Goal: Task Accomplishment & Management: Manage account settings

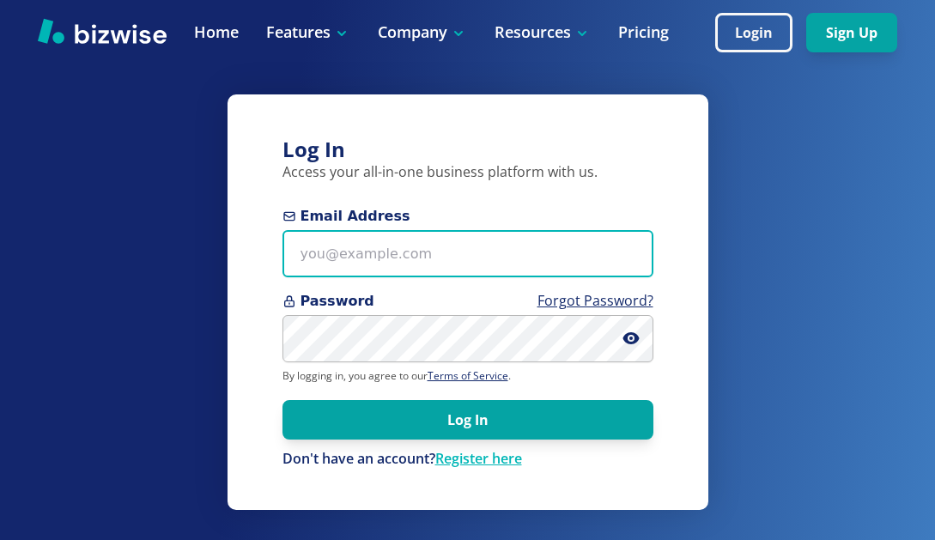
type input "[PERSON_NAME][EMAIL_ADDRESS][DOMAIN_NAME]"
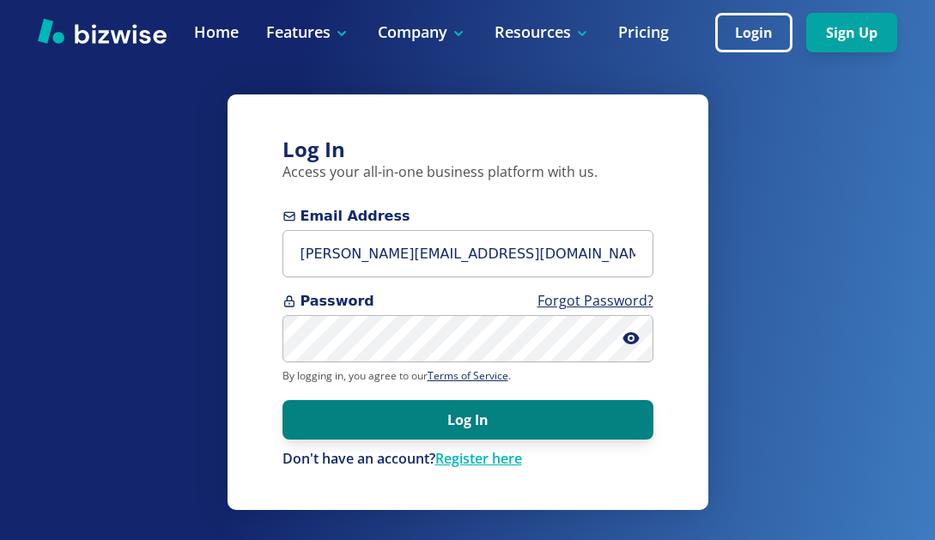
click at [410, 434] on button "Log In" at bounding box center [467, 419] width 371 height 39
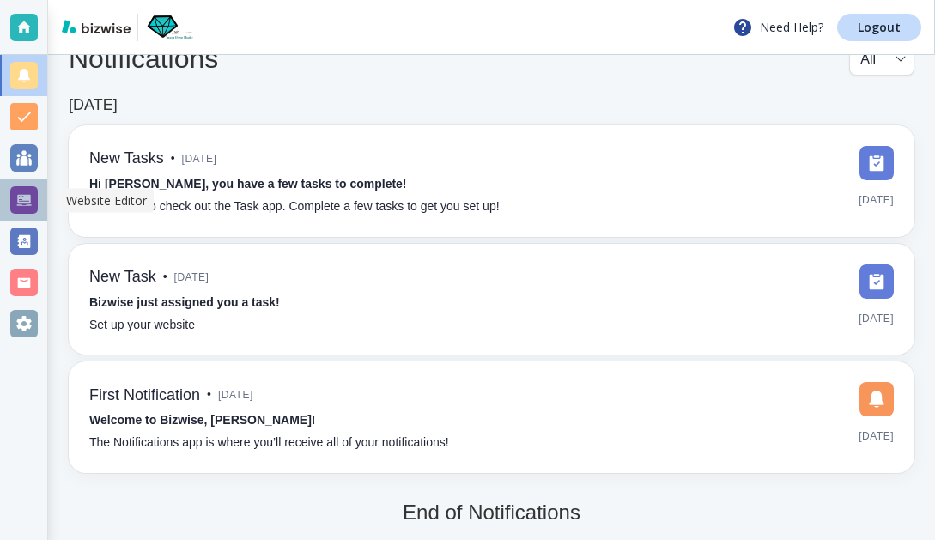
click at [19, 199] on div at bounding box center [23, 199] width 27 height 27
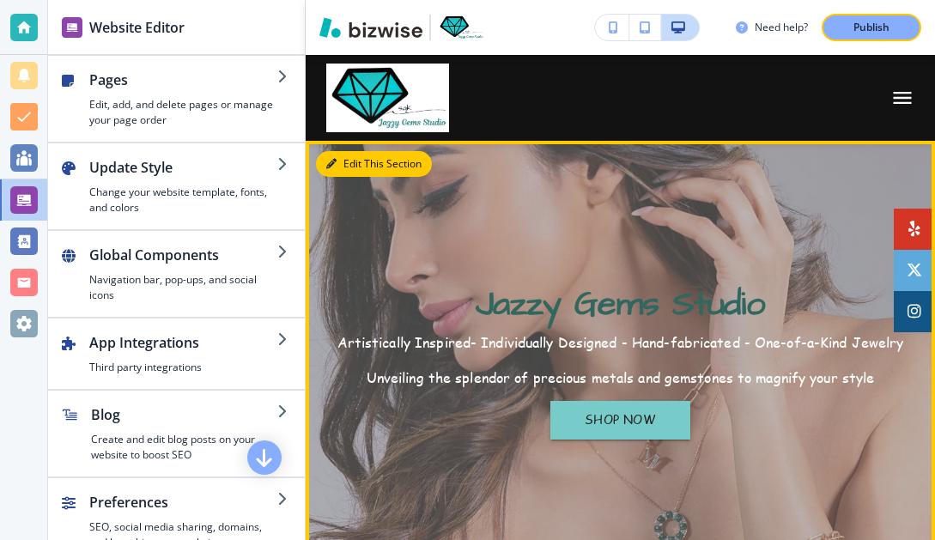
click at [351, 163] on button "Edit This Section" at bounding box center [374, 164] width 116 height 26
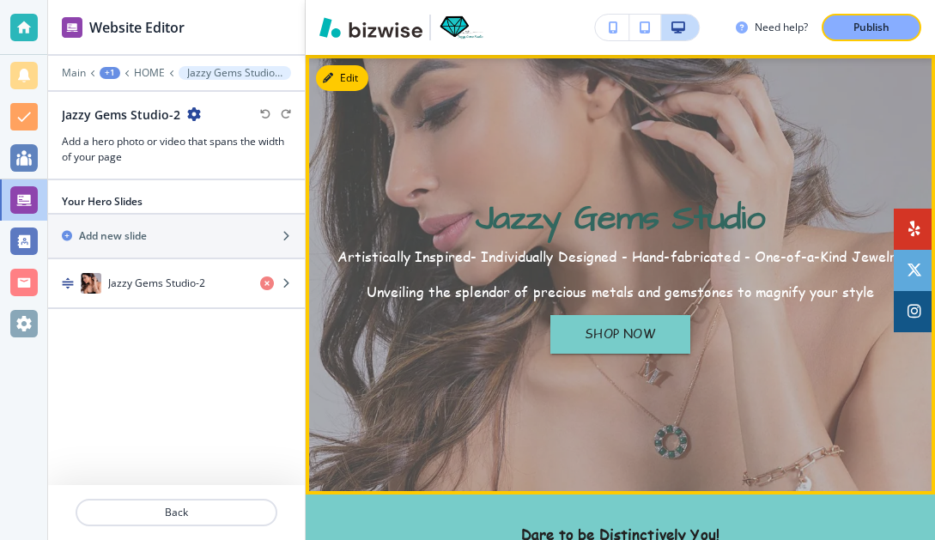
drag, startPoint x: 876, startPoint y: 290, endPoint x: 342, endPoint y: 263, distance: 534.7
click at [342, 263] on h6 "Artistically Inspired- Individually Designed - Hand-fabricated - One-of-a-Kind …" at bounding box center [620, 274] width 567 height 53
click at [877, 292] on p "Unveiling the splendor of precious metals and gemstones to magnify your style" at bounding box center [620, 292] width 567 height 18
click at [356, 82] on button "Edit This Section" at bounding box center [374, 78] width 116 height 26
click at [873, 294] on p "Unveiling the splendor of precious metals and gemstones to magnify your style" at bounding box center [620, 292] width 567 height 18
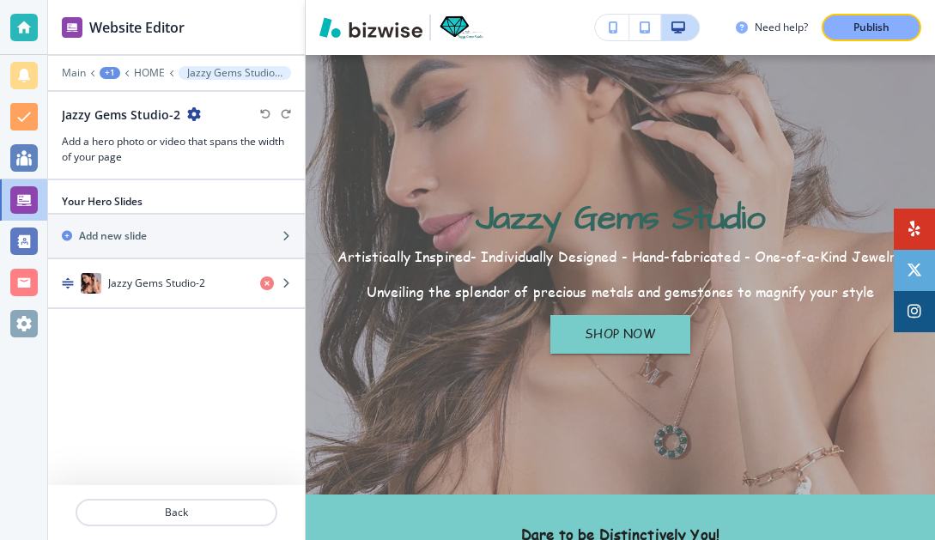
click at [258, 76] on p "﻿Jazzy Gems Studio-2" at bounding box center [234, 73] width 95 height 12
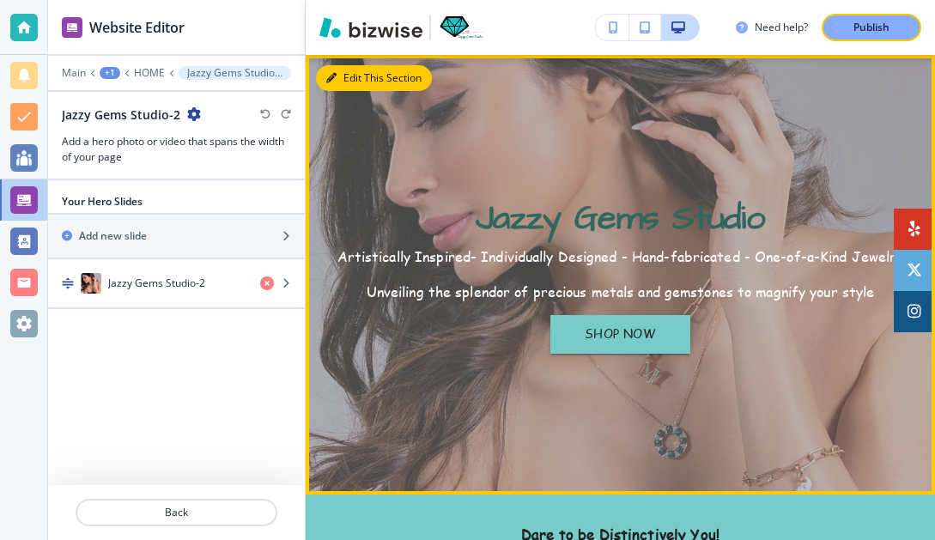
click at [350, 76] on button "Edit This Section" at bounding box center [374, 78] width 116 height 26
click at [351, 76] on button "Edit This Section" at bounding box center [374, 78] width 116 height 26
click at [874, 293] on p "Unveiling the splendor of precious metals and gemstones to magnify your style" at bounding box center [620, 292] width 567 height 18
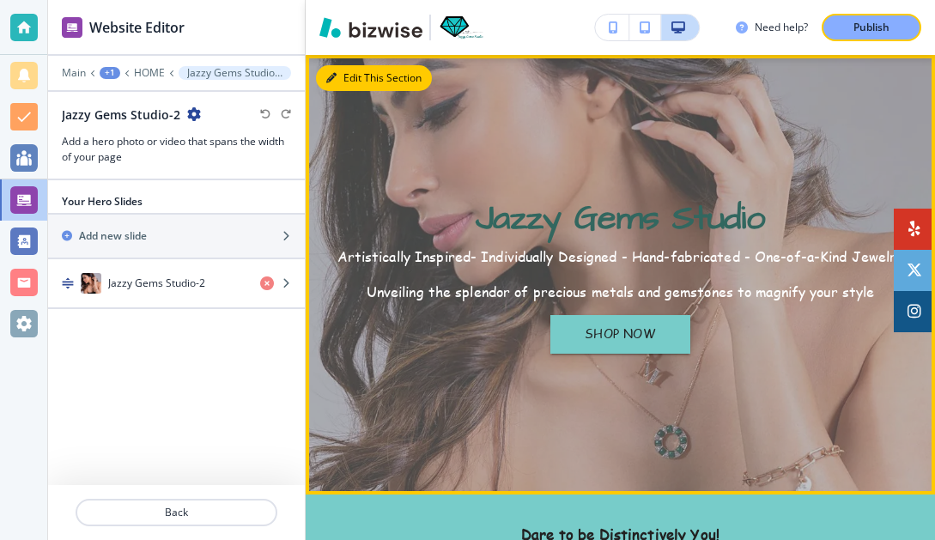
click at [348, 78] on button "Edit This Section" at bounding box center [374, 78] width 116 height 26
click at [331, 76] on icon "button" at bounding box center [331, 78] width 10 height 10
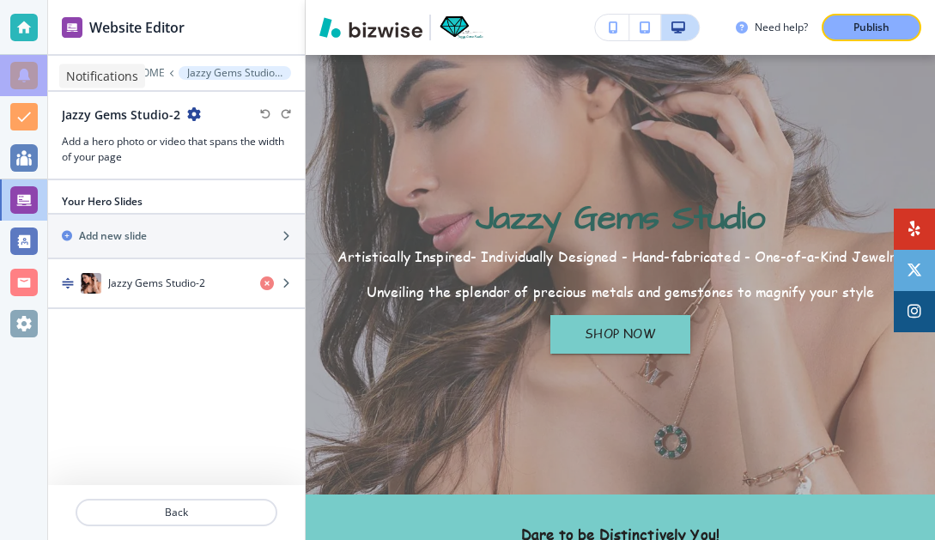
click at [19, 75] on div at bounding box center [23, 75] width 27 height 27
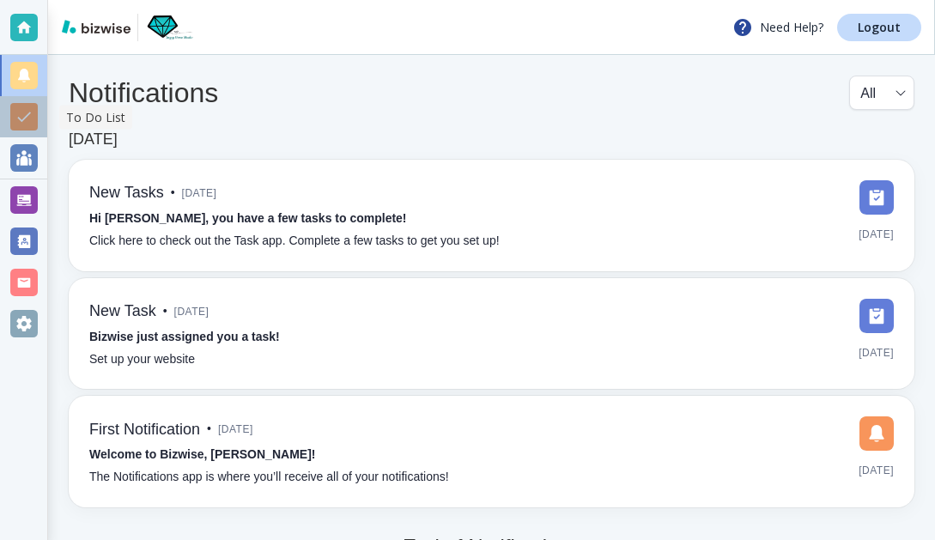
click at [24, 114] on div at bounding box center [23, 116] width 27 height 27
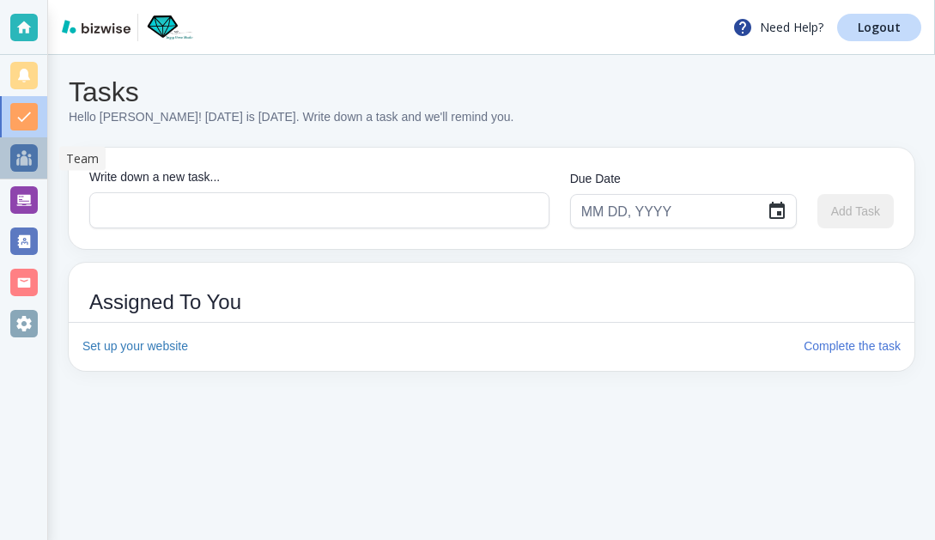
click at [24, 157] on div at bounding box center [23, 157] width 27 height 27
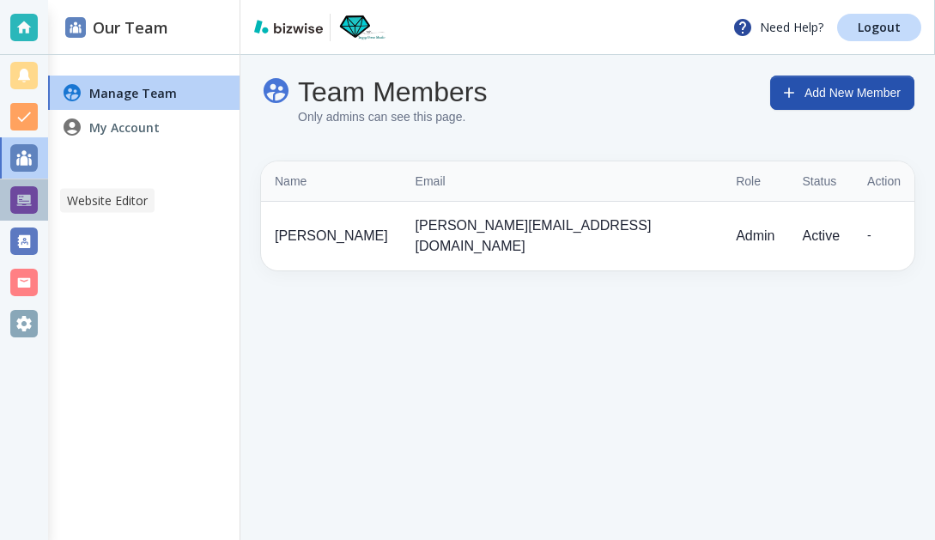
click at [27, 201] on div at bounding box center [23, 199] width 27 height 27
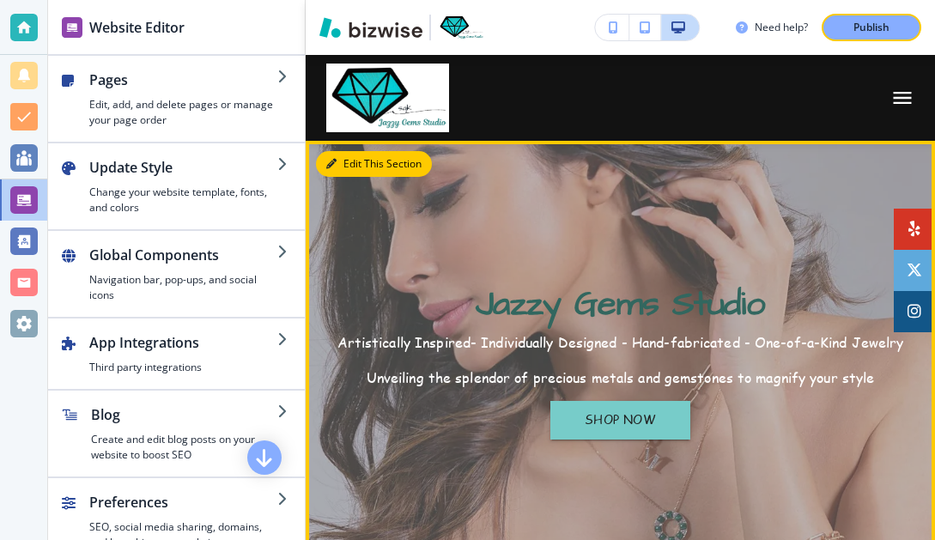
click at [346, 160] on button "Edit This Section" at bounding box center [374, 164] width 116 height 26
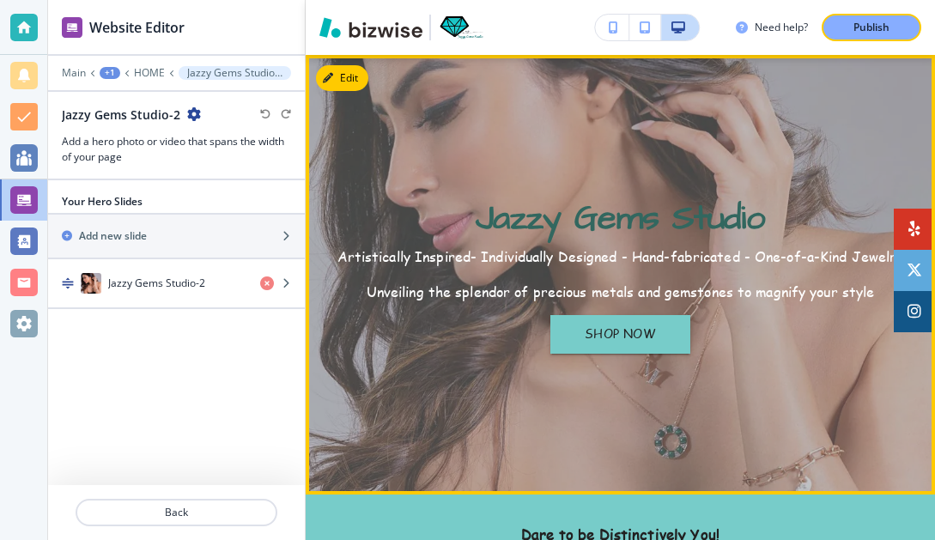
click at [875, 289] on p "Unveiling the splendor of precious metals and gemstones to magnify your style" at bounding box center [620, 292] width 567 height 18
click at [876, 289] on p "Unveiling the splendor of precious metals and gemstones to magnify your style" at bounding box center [620, 292] width 567 height 18
click at [871, 294] on p "Unveiling the splendor of precious metals and gemstones to magnify your style" at bounding box center [620, 292] width 567 height 18
click at [744, 258] on p "Artistically Inspired- Individually Designed - Hand-fabricated - One-of-a-Kind …" at bounding box center [620, 257] width 567 height 18
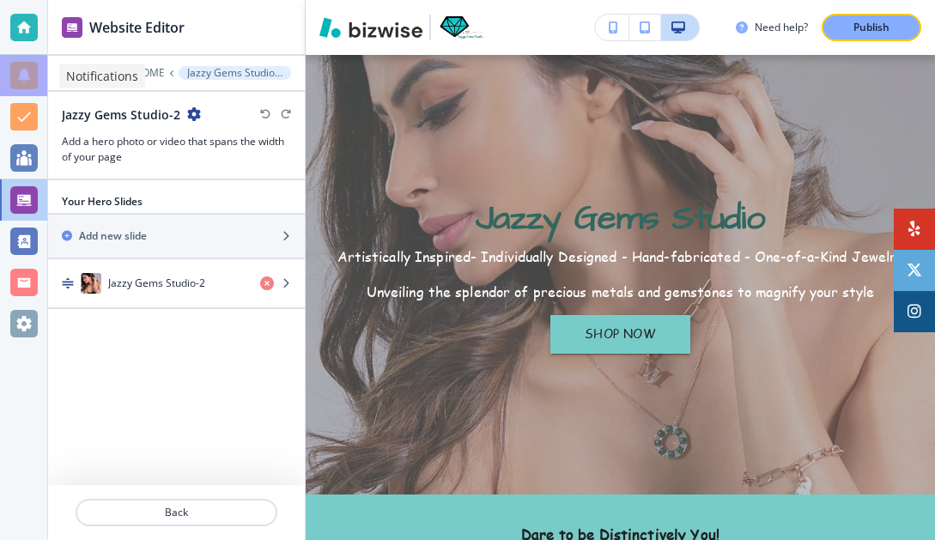
click at [30, 76] on div at bounding box center [23, 75] width 27 height 27
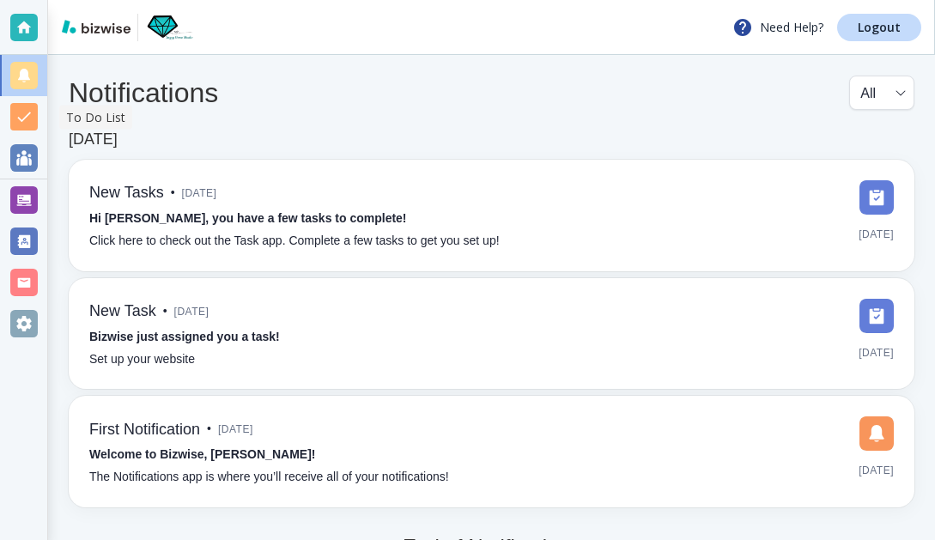
click at [29, 119] on div at bounding box center [23, 116] width 27 height 27
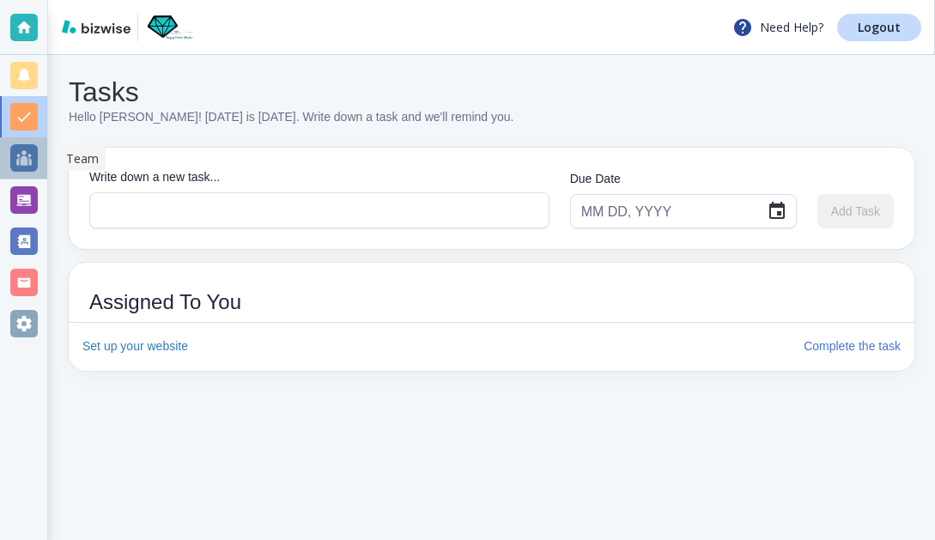
click at [29, 155] on div at bounding box center [23, 157] width 27 height 27
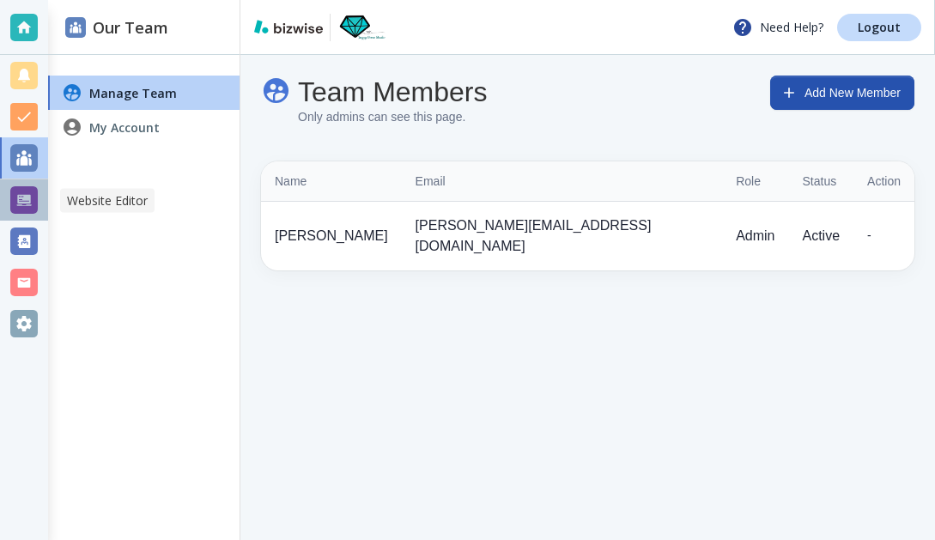
click at [27, 203] on div at bounding box center [23, 199] width 27 height 27
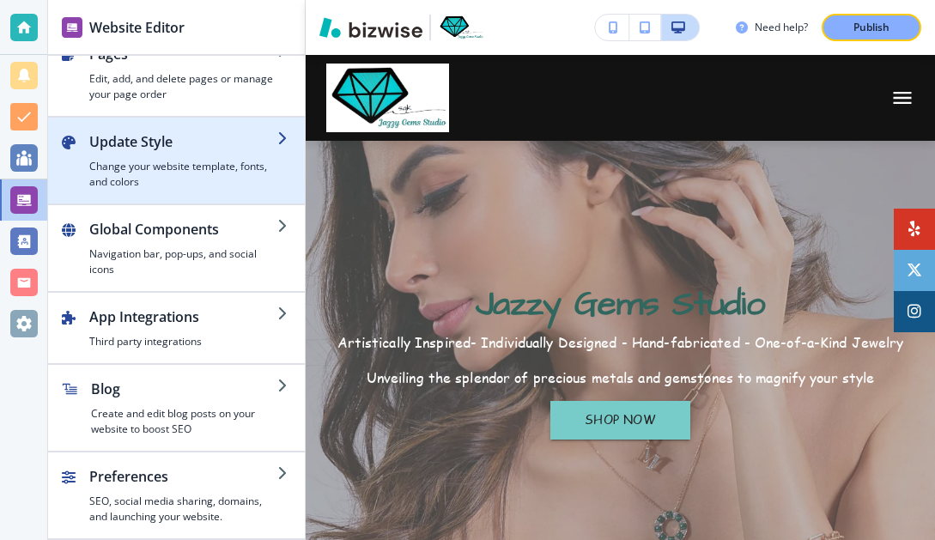
scroll to position [26, 0]
click at [286, 139] on icon "button" at bounding box center [284, 138] width 14 height 14
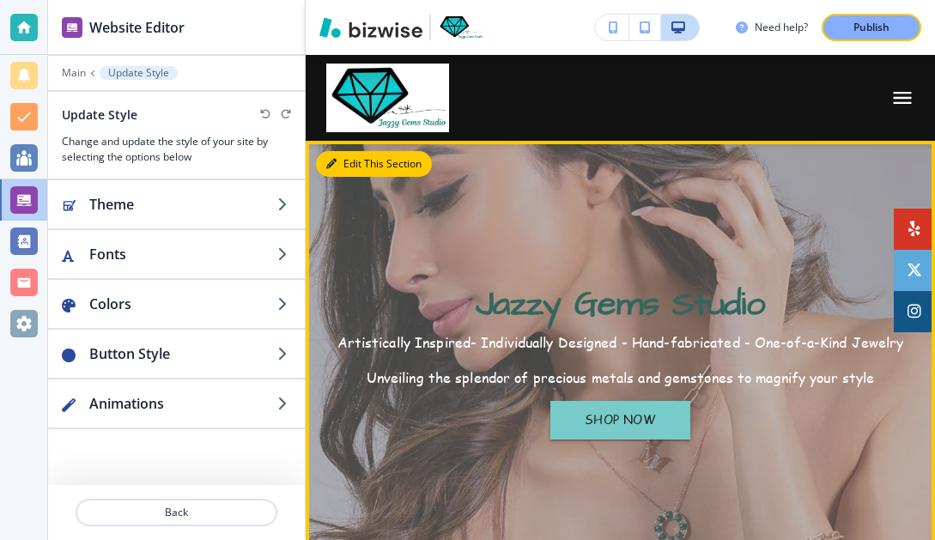
click at [354, 167] on button "Edit This Section" at bounding box center [374, 164] width 116 height 26
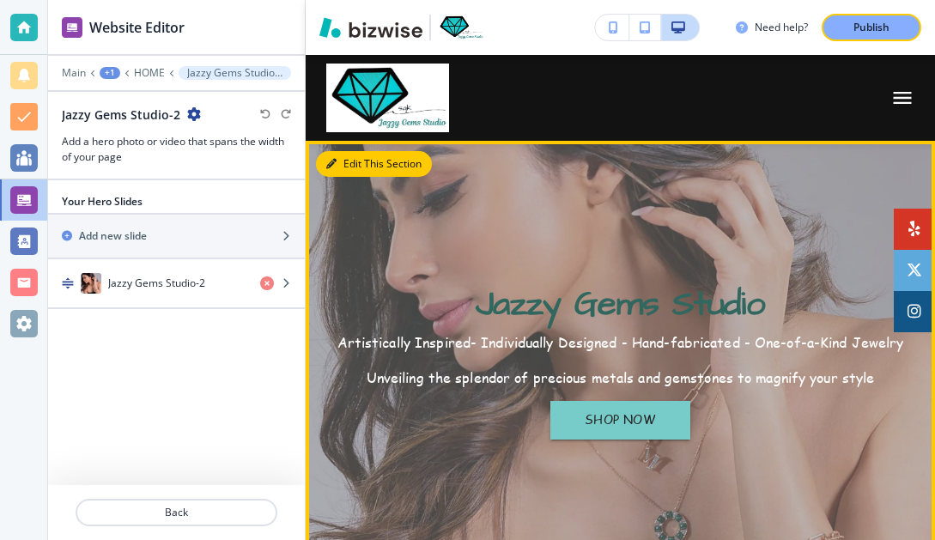
scroll to position [86, 0]
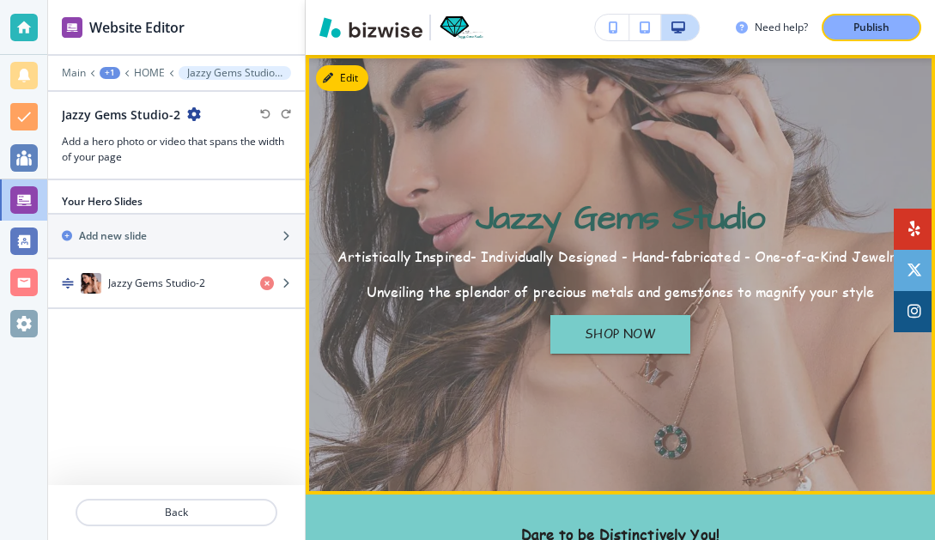
click at [874, 292] on p "Unveiling the splendor of precious metals and gemstones to magnify your style" at bounding box center [620, 292] width 567 height 18
click at [348, 81] on button "Edit This Section" at bounding box center [374, 78] width 116 height 26
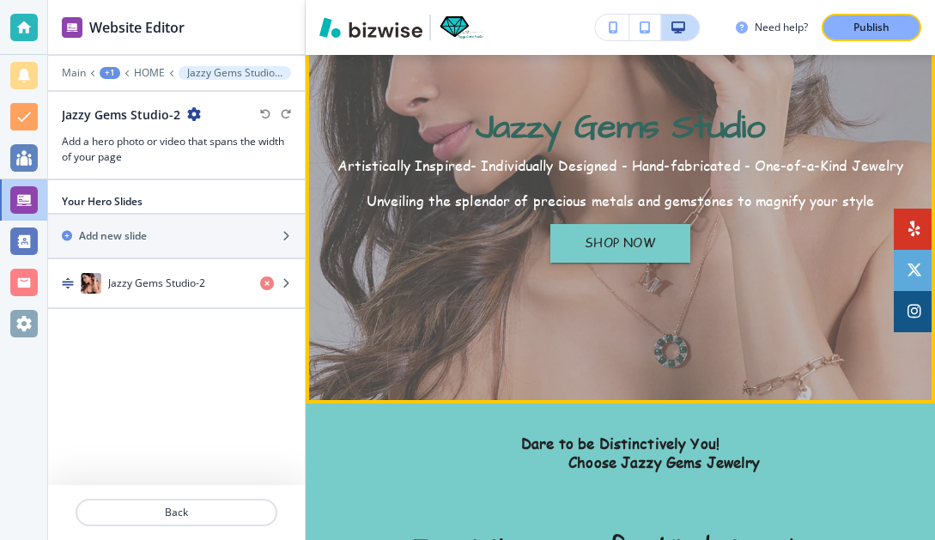
scroll to position [195, 0]
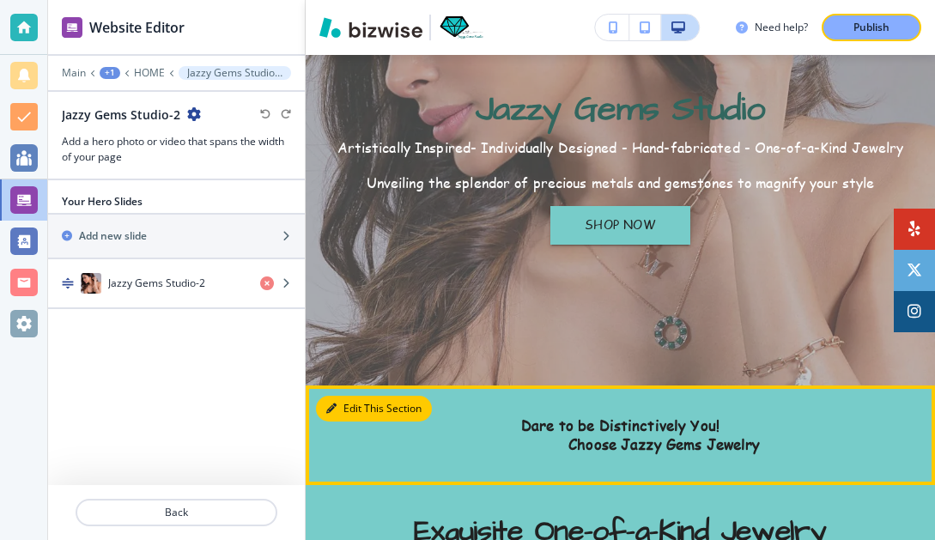
click at [343, 404] on button "Edit This Section" at bounding box center [374, 409] width 116 height 26
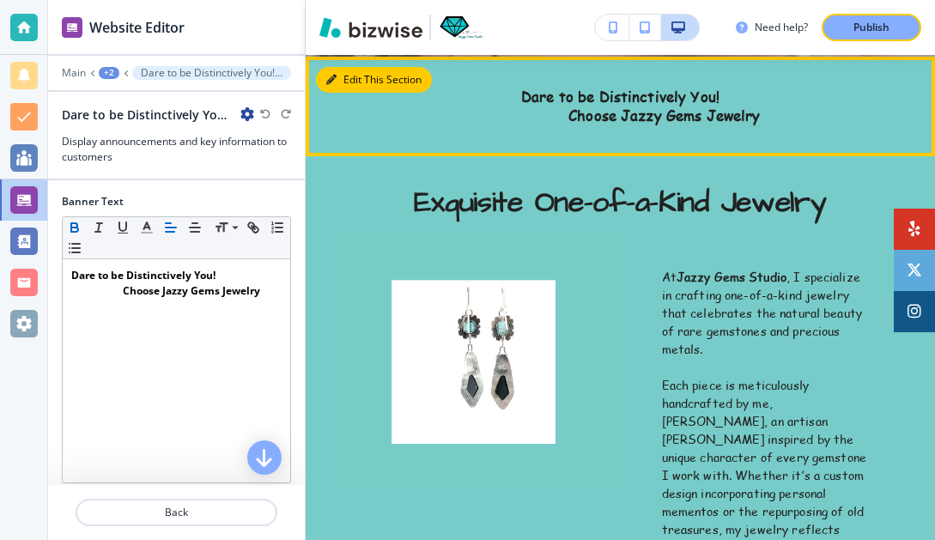
scroll to position [525, 0]
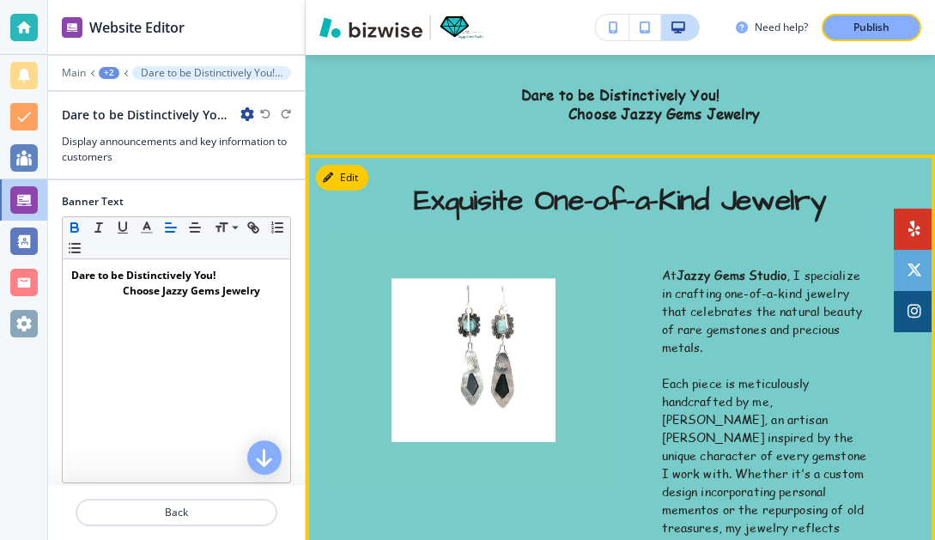
click at [455, 414] on img at bounding box center [473, 361] width 294 height 258
click at [348, 176] on button "Edit This Section" at bounding box center [374, 178] width 116 height 26
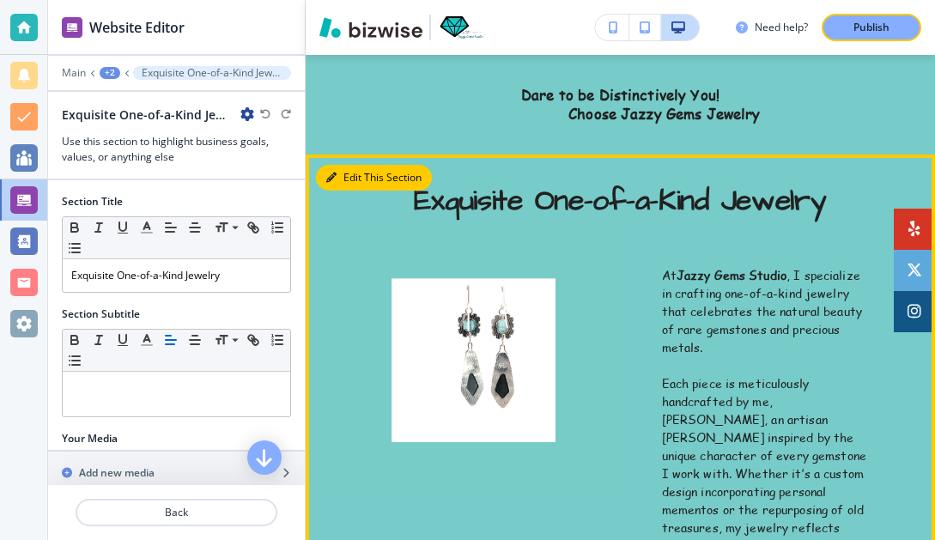
scroll to position [625, 0]
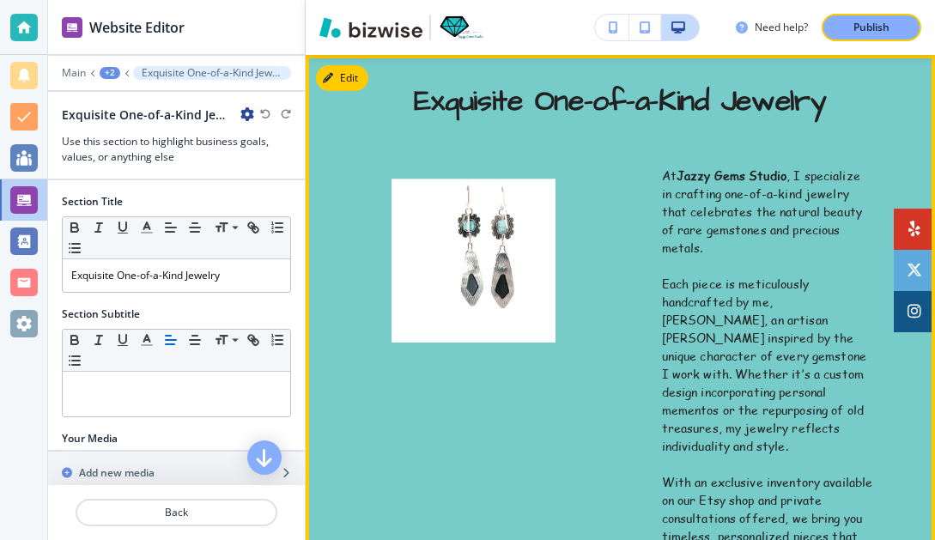
click at [440, 260] on img at bounding box center [473, 261] width 294 height 258
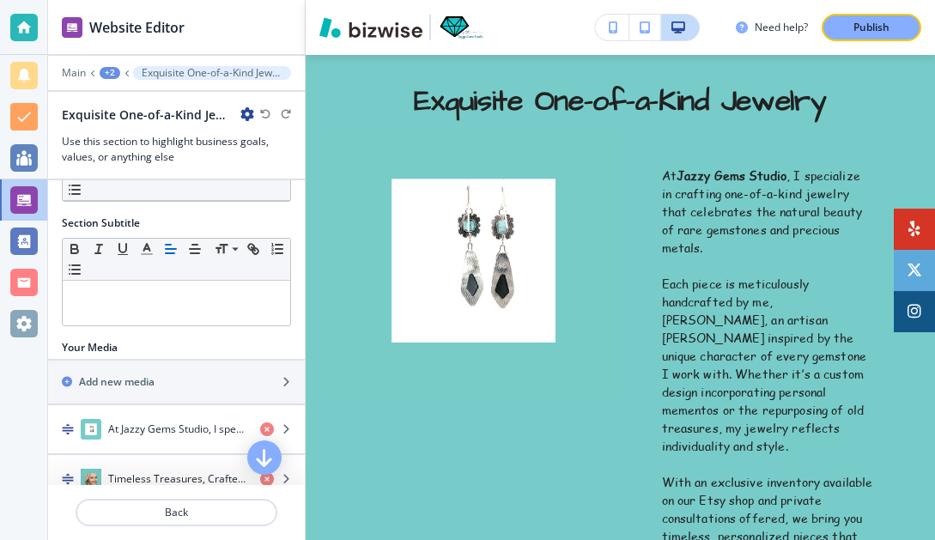
scroll to position [84, 0]
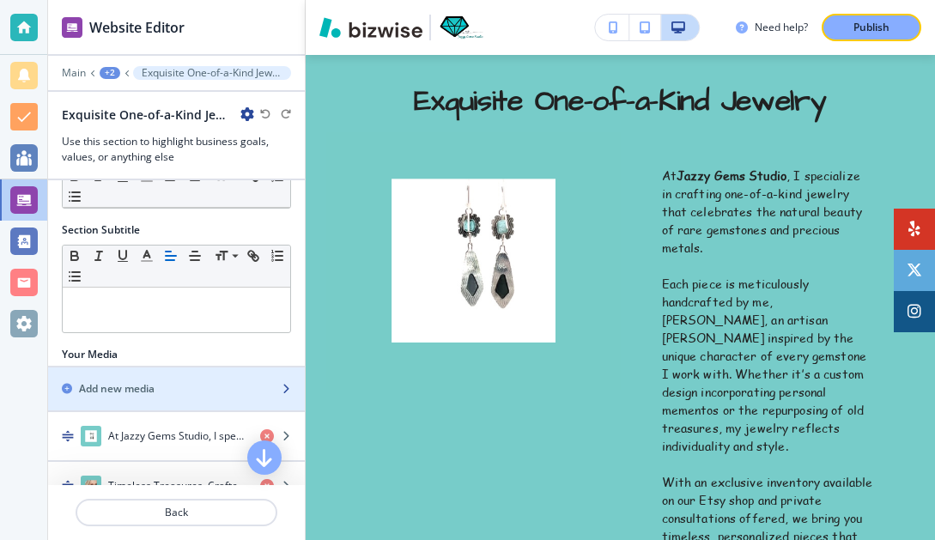
click at [290, 388] on icon "button" at bounding box center [286, 389] width 10 height 10
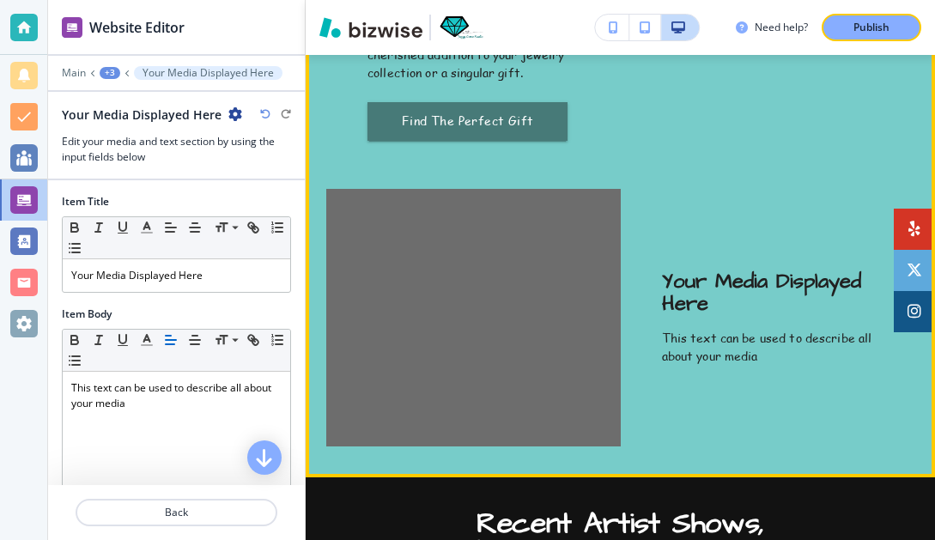
scroll to position [1668, 0]
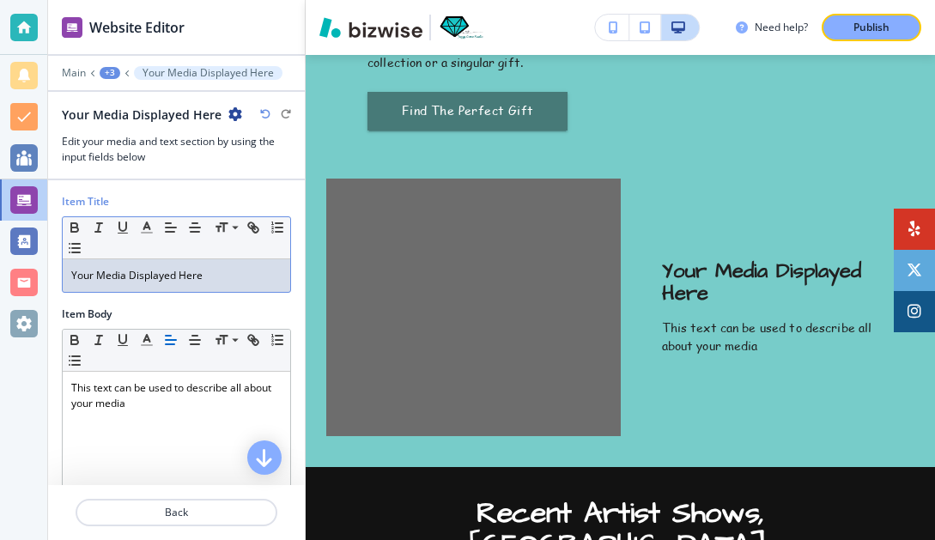
click at [152, 303] on div "Item Title Small Normal Large Huge Your Media Displayed Here" at bounding box center [176, 250] width 257 height 112
click at [176, 517] on p "Back" at bounding box center [176, 512] width 198 height 15
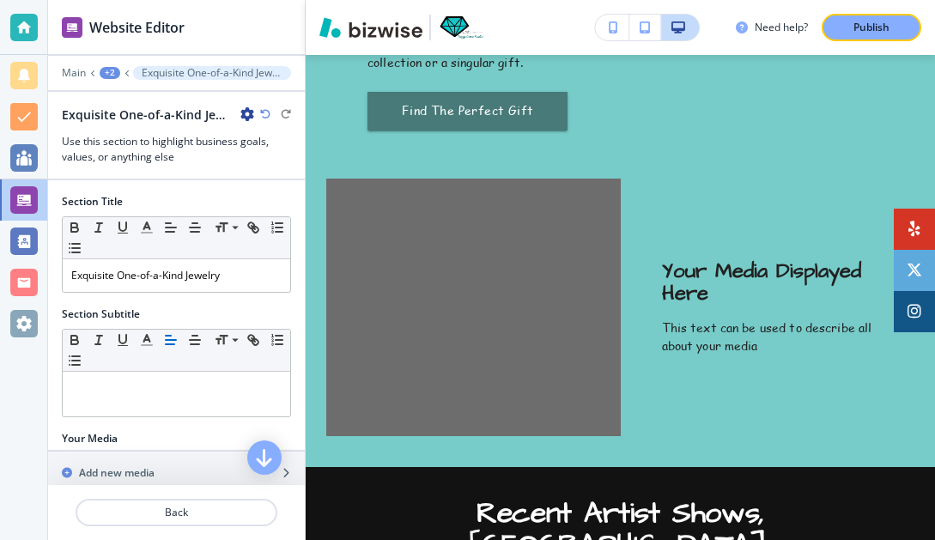
scroll to position [625, 0]
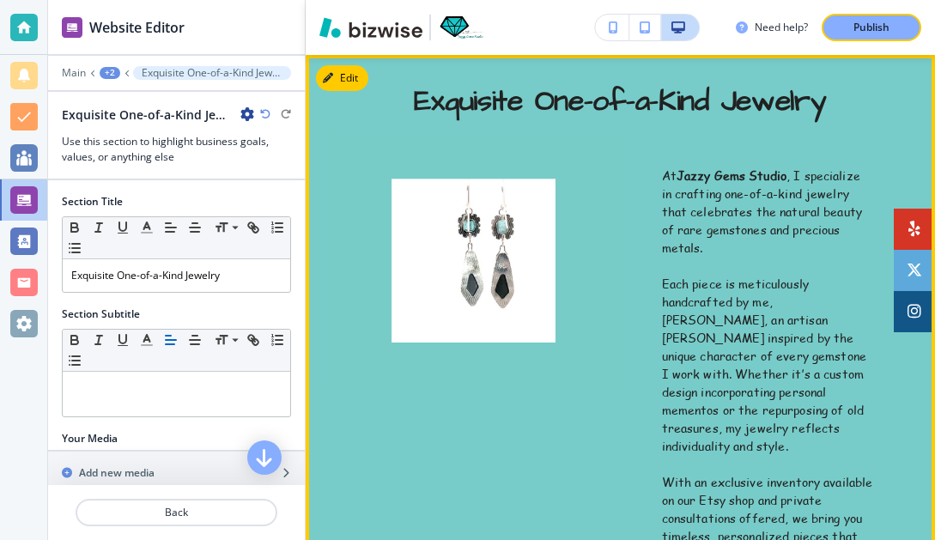
click at [474, 285] on img at bounding box center [473, 261] width 294 height 258
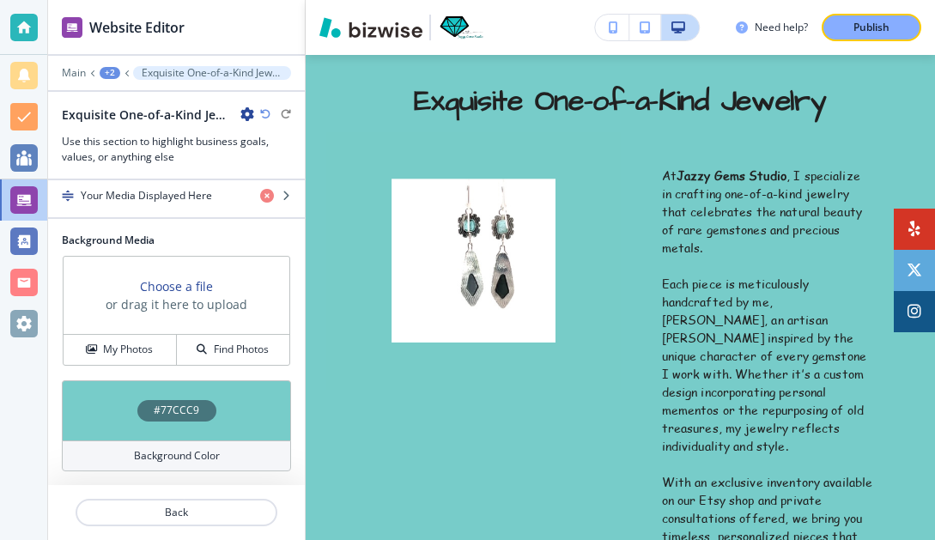
scroll to position [421, 0]
click at [131, 349] on h4 "My Photos" at bounding box center [128, 350] width 50 height 15
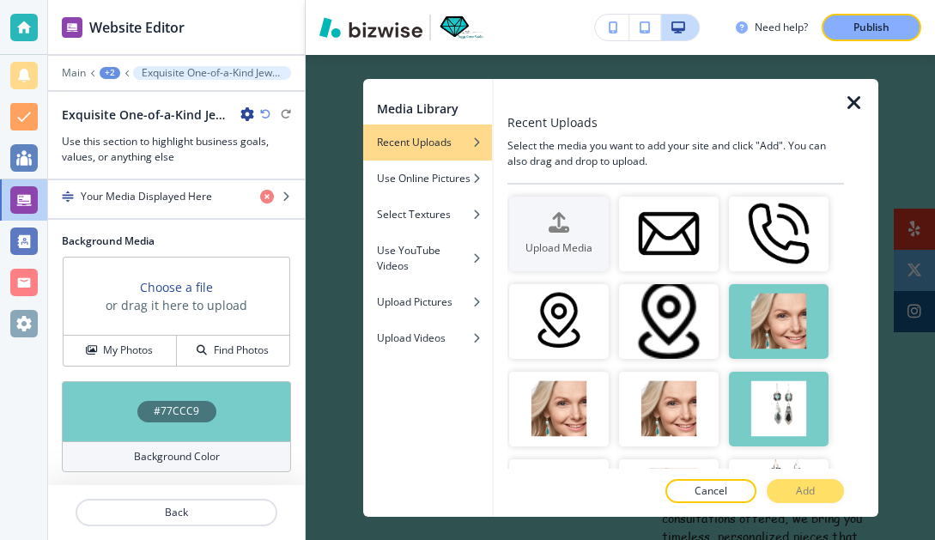
click at [810, 491] on div "Cancel Add" at bounding box center [675, 491] width 337 height 24
click at [475, 298] on icon "button" at bounding box center [476, 302] width 10 height 10
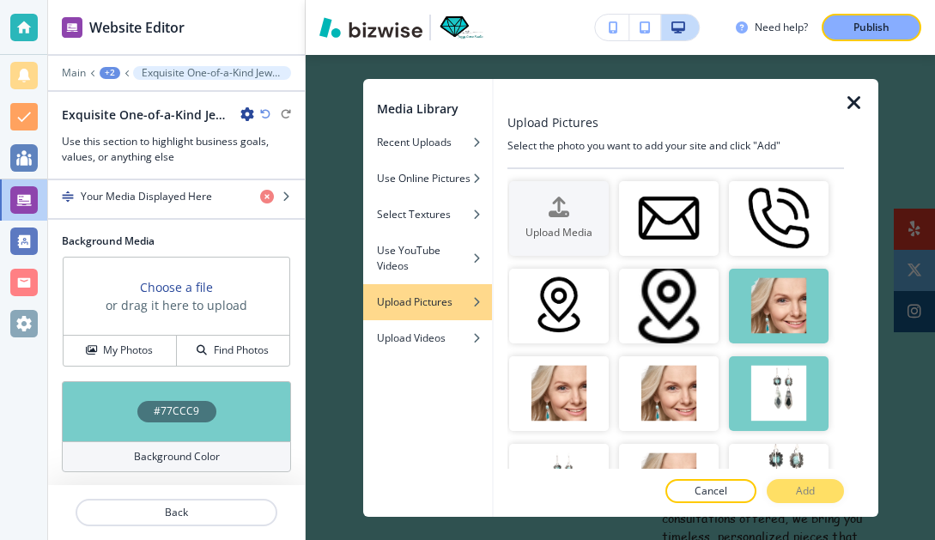
scroll to position [0, 0]
click at [561, 213] on icon "button" at bounding box center [559, 207] width 21 height 21
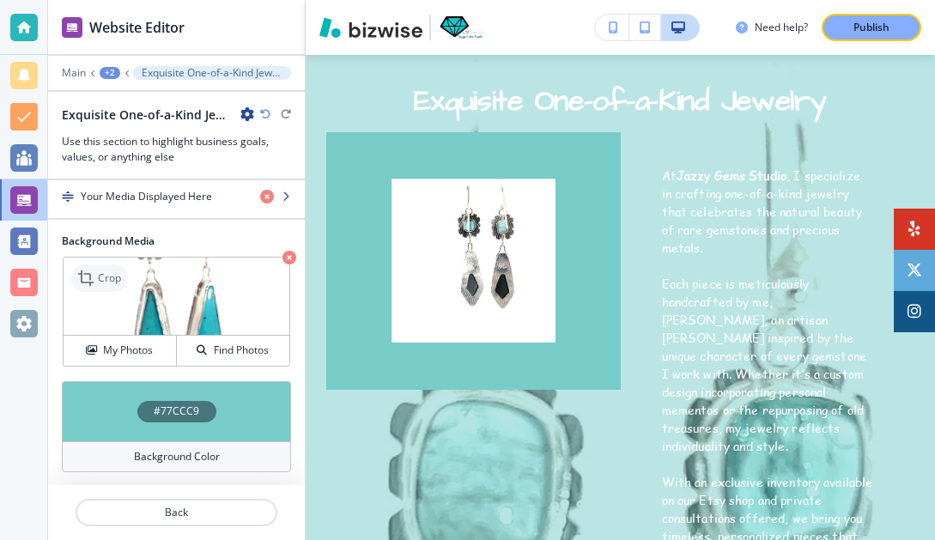
click at [88, 277] on icon at bounding box center [87, 278] width 21 height 21
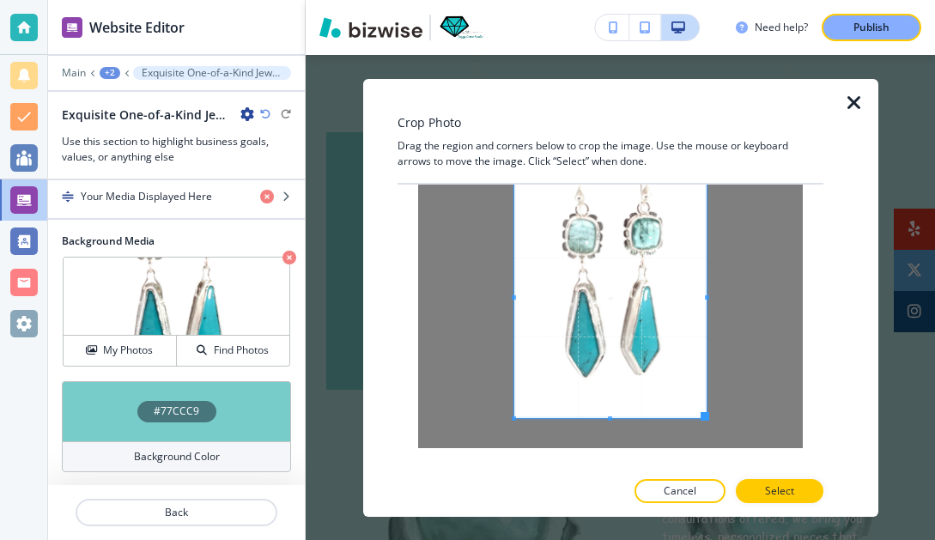
scroll to position [58, 0]
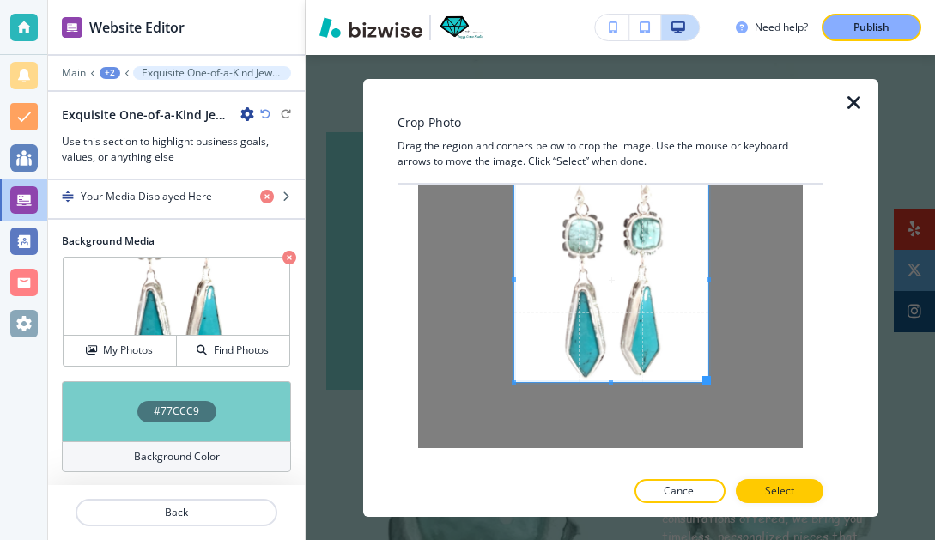
click at [709, 379] on span at bounding box center [706, 380] width 9 height 9
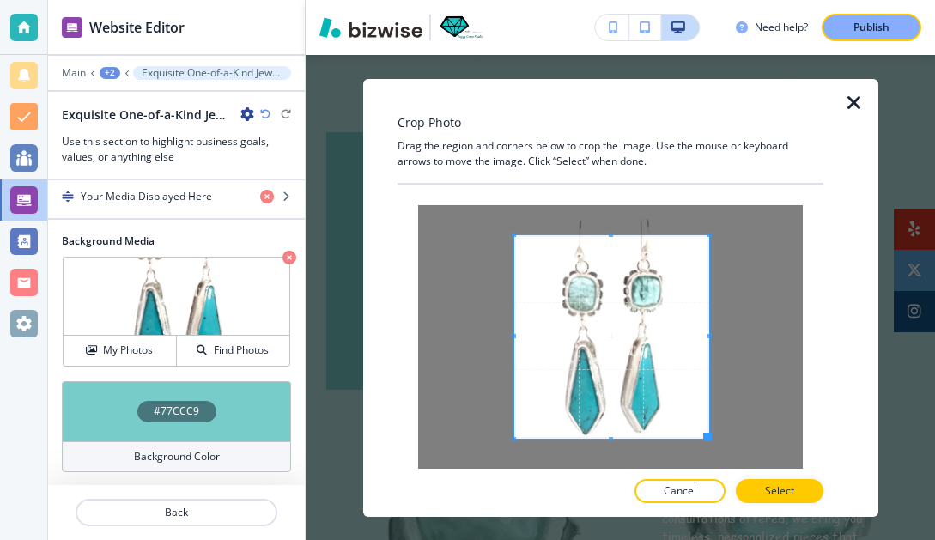
scroll to position [0, 0]
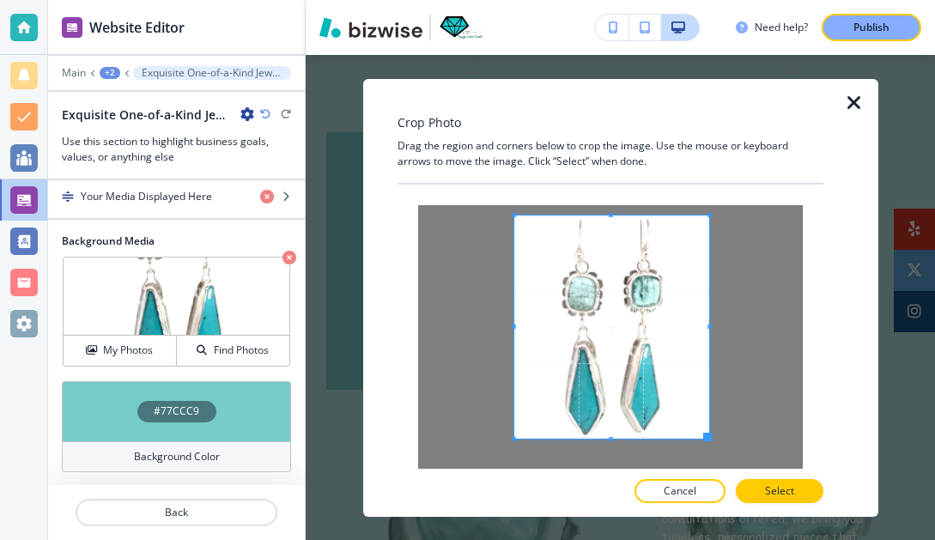
click at [610, 215] on span at bounding box center [611, 215] width 4 height 4
click at [527, 323] on span at bounding box center [525, 326] width 4 height 223
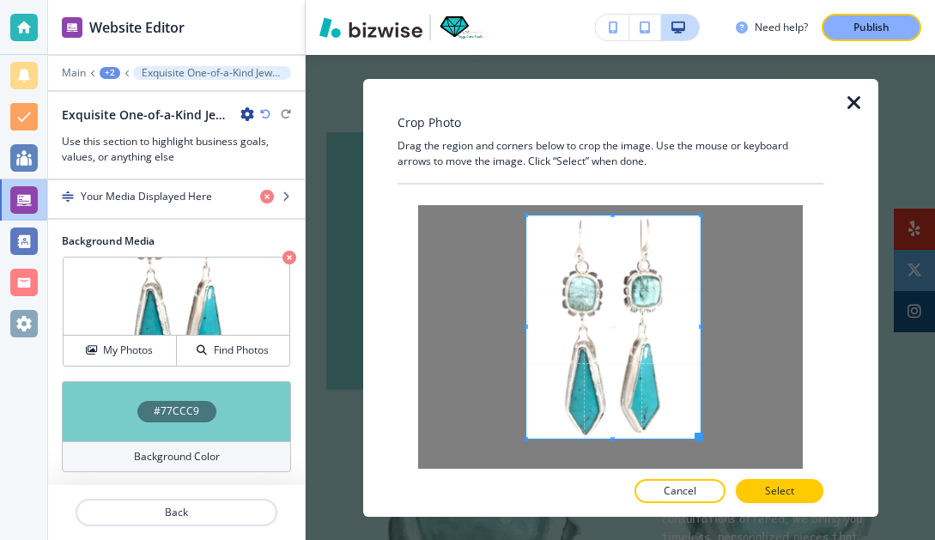
click at [701, 329] on div at bounding box center [613, 326] width 174 height 223
click at [768, 492] on p "Select" at bounding box center [779, 490] width 29 height 15
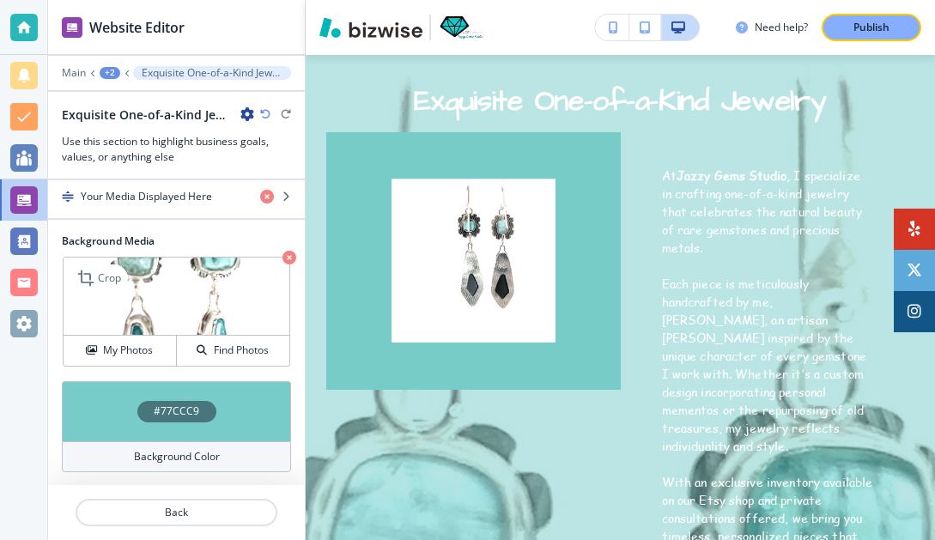
click at [288, 254] on icon "button" at bounding box center [289, 258] width 14 height 14
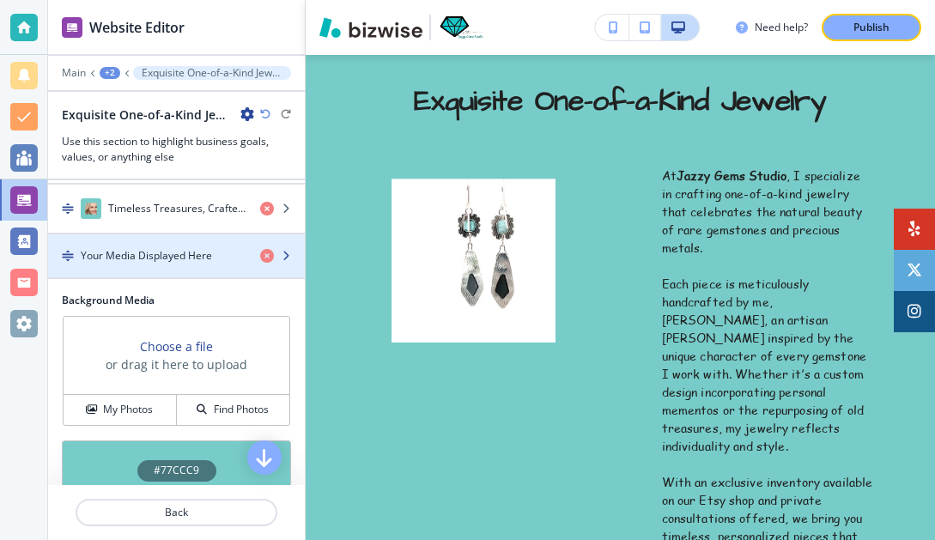
scroll to position [367, 0]
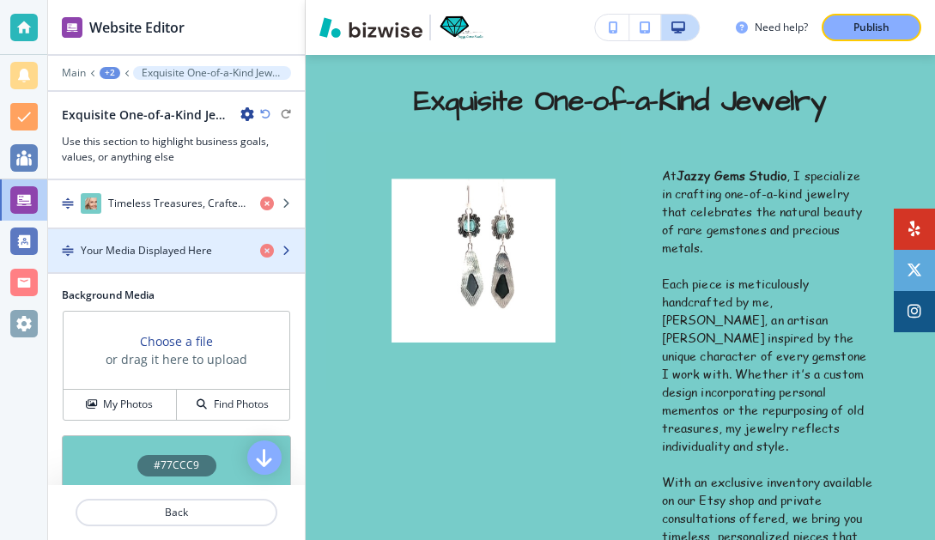
click at [287, 250] on icon "button" at bounding box center [286, 251] width 10 height 10
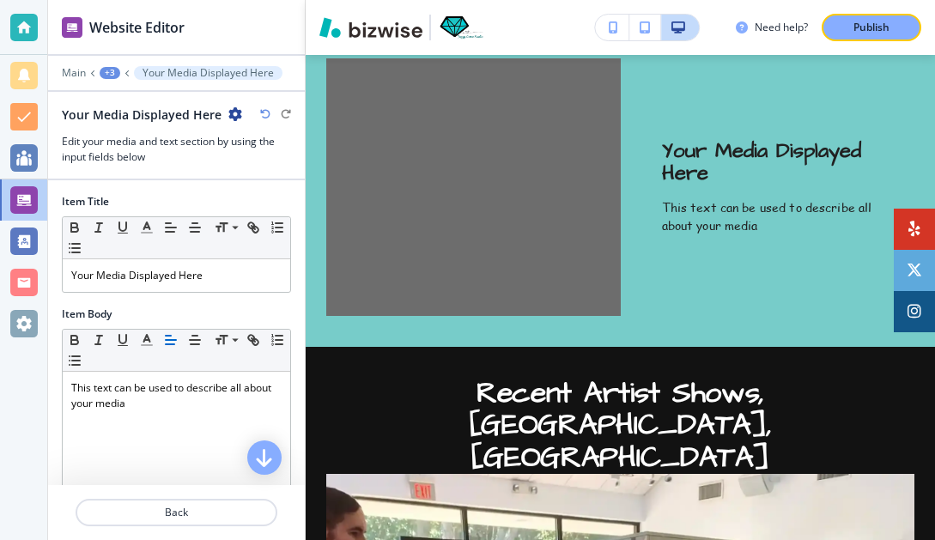
scroll to position [1789, 0]
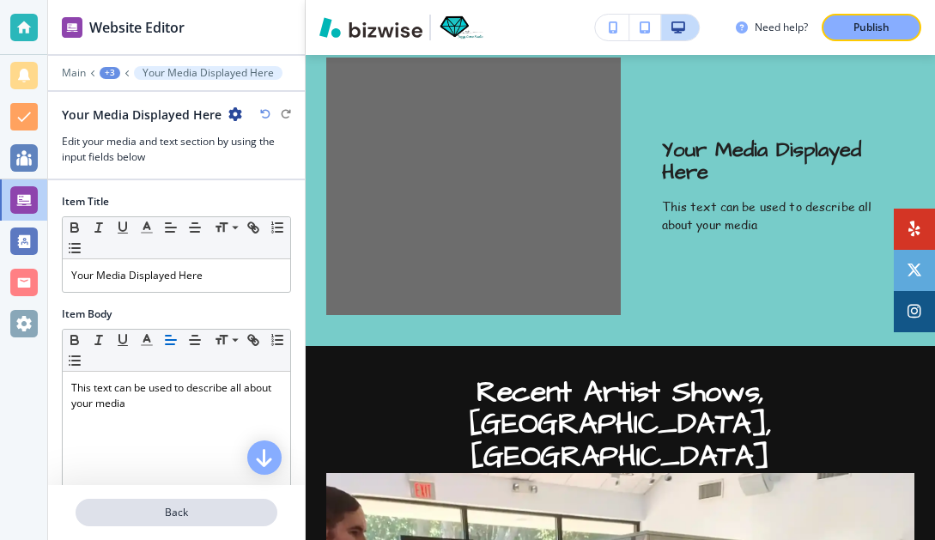
click at [185, 518] on p "Back" at bounding box center [176, 512] width 198 height 15
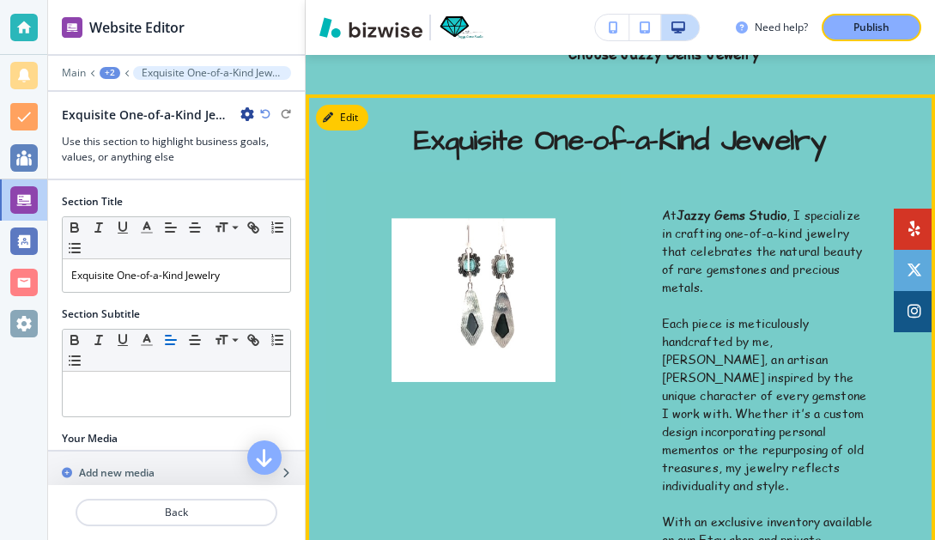
scroll to position [590, 0]
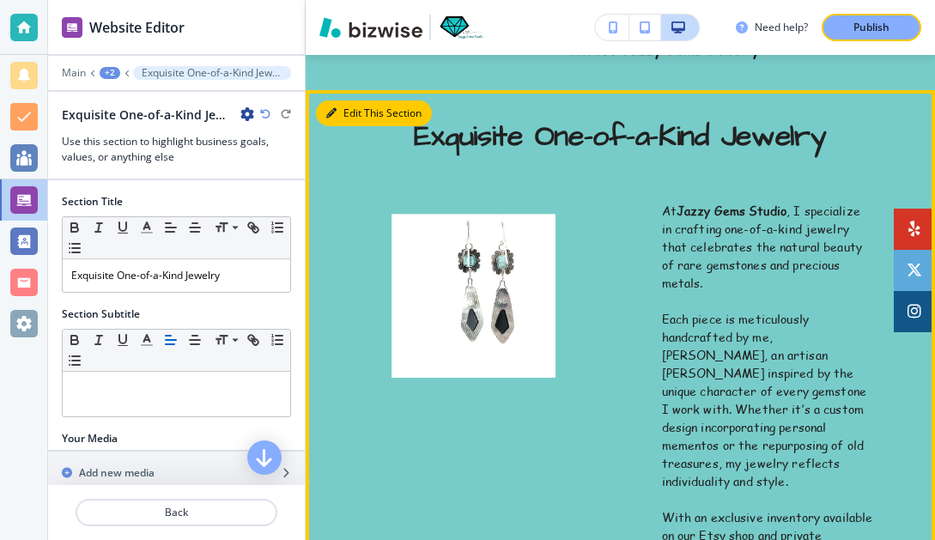
click at [354, 110] on button "Edit This Section" at bounding box center [374, 113] width 116 height 26
click at [436, 330] on img at bounding box center [473, 296] width 294 height 258
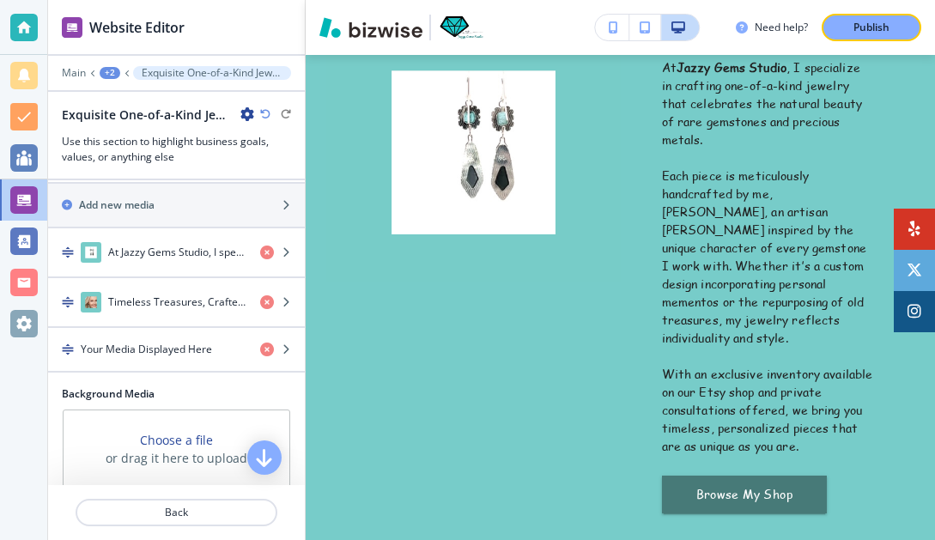
scroll to position [266, 0]
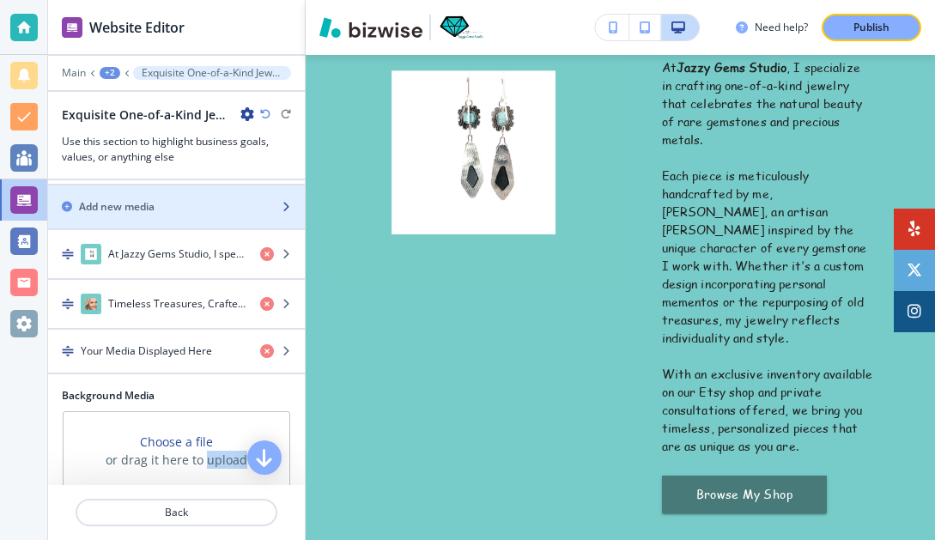
click at [286, 203] on icon "button" at bounding box center [286, 207] width 10 height 10
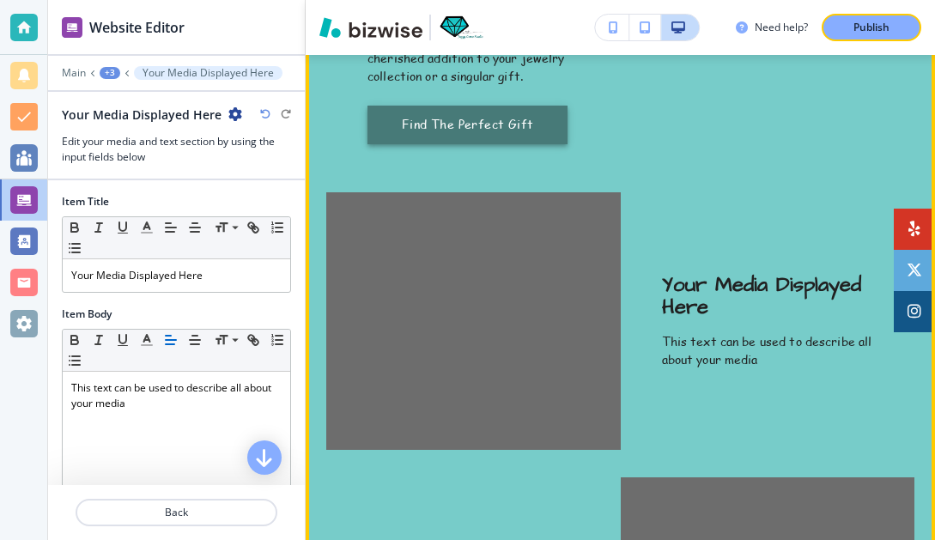
scroll to position [1675, 0]
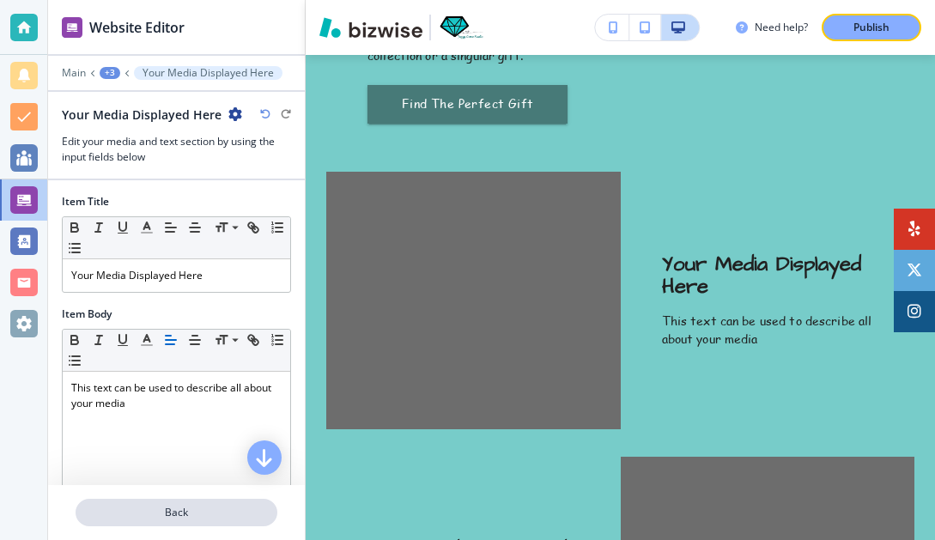
click at [200, 513] on p "Back" at bounding box center [176, 512] width 198 height 15
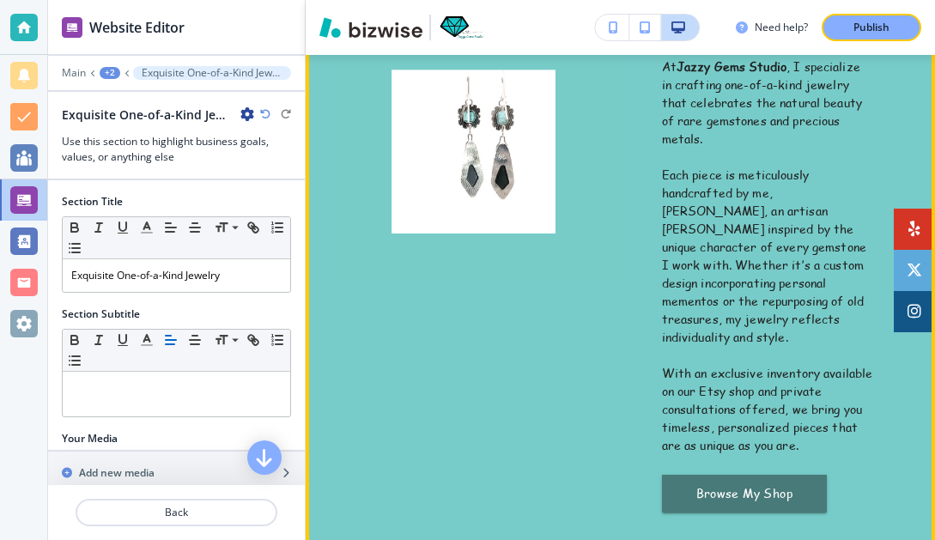
scroll to position [747, 0]
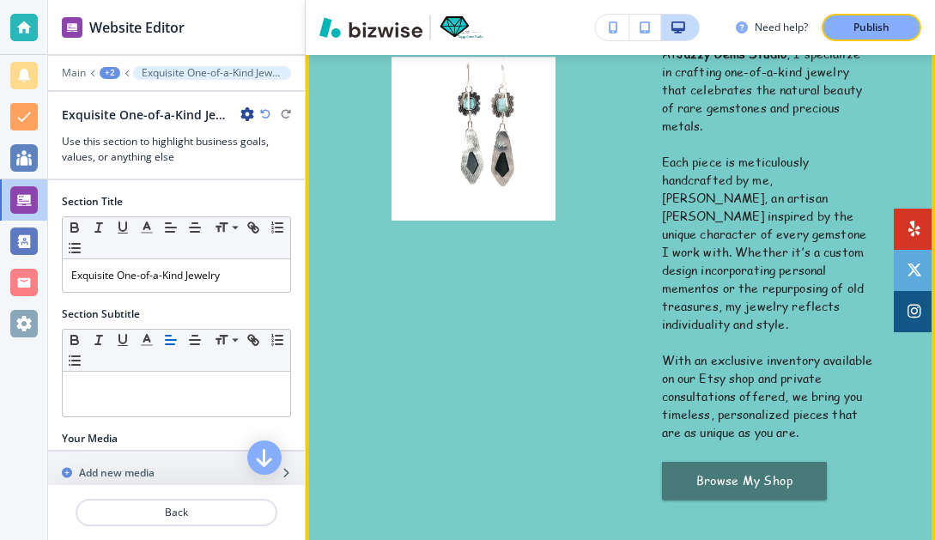
click at [727, 378] on p "With an exclusive inventory available on our Etsy shop and private consultation…" at bounding box center [768, 396] width 212 height 90
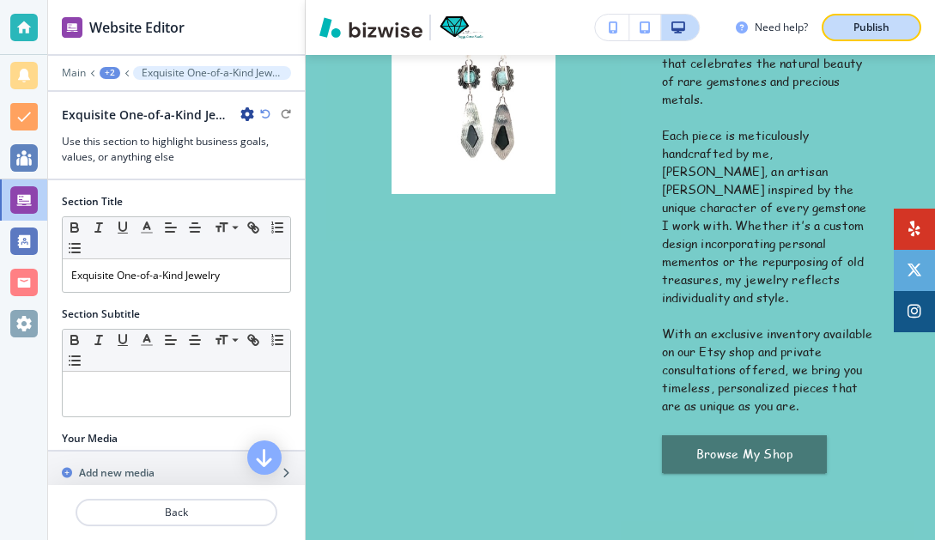
scroll to position [721, 0]
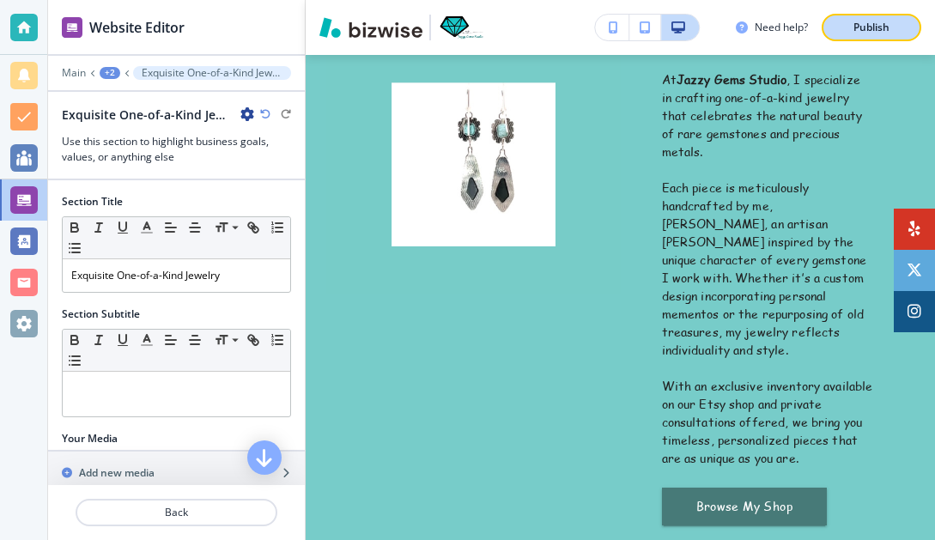
click at [863, 26] on p "Publish" at bounding box center [871, 27] width 36 height 15
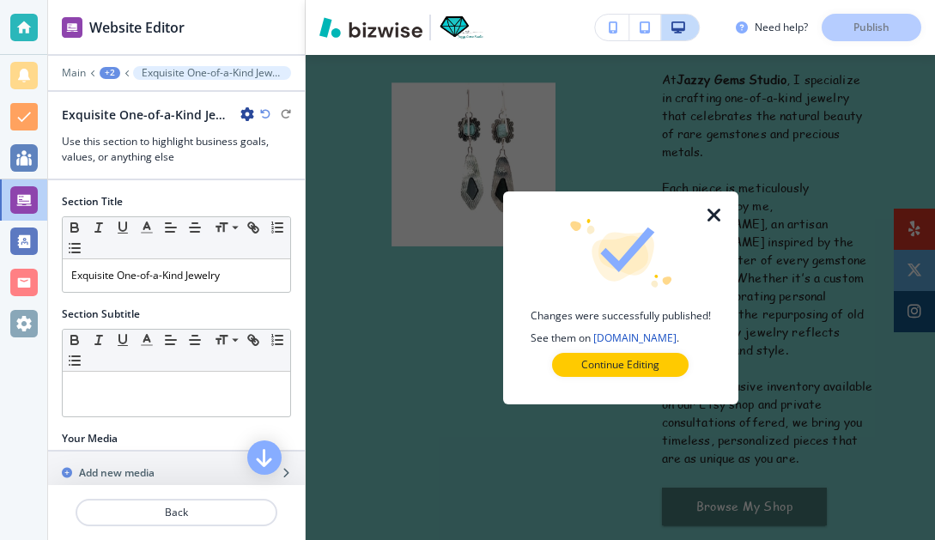
click at [711, 210] on icon "button" at bounding box center [714, 215] width 21 height 21
